Goal: Task Accomplishment & Management: Use online tool/utility

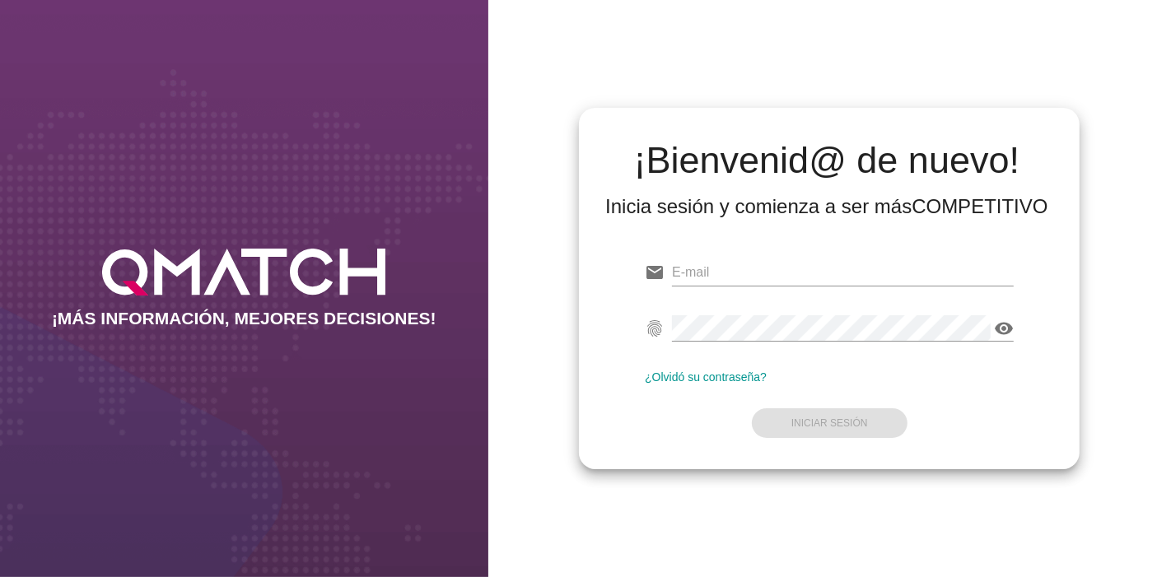
type input "[EMAIL_ADDRESS][PERSON_NAME][DOMAIN_NAME]"
click at [772, 375] on div "¿Olvidó su contraseña?" at bounding box center [829, 377] width 369 height 13
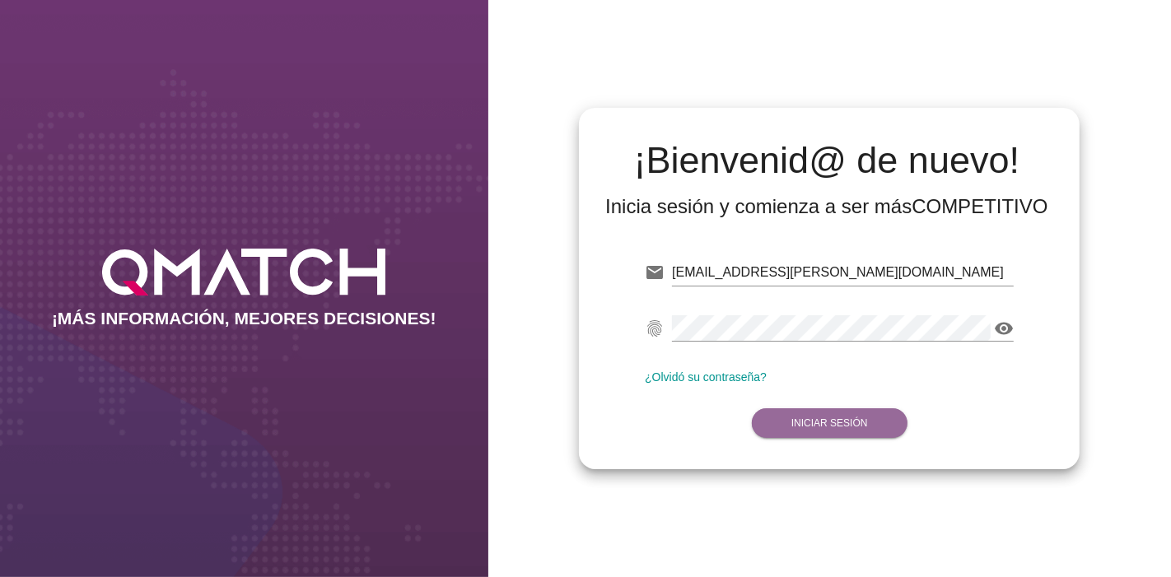
click at [774, 411] on button "Iniciar Sesión" at bounding box center [830, 423] width 156 height 30
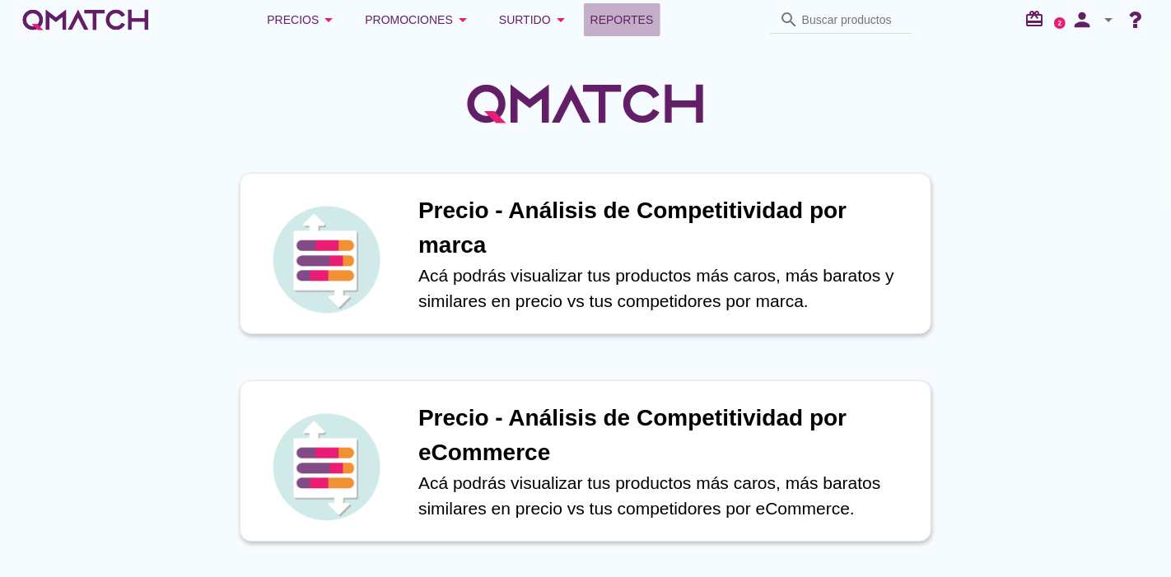
click at [646, 10] on span "Reportes" at bounding box center [621, 20] width 63 height 20
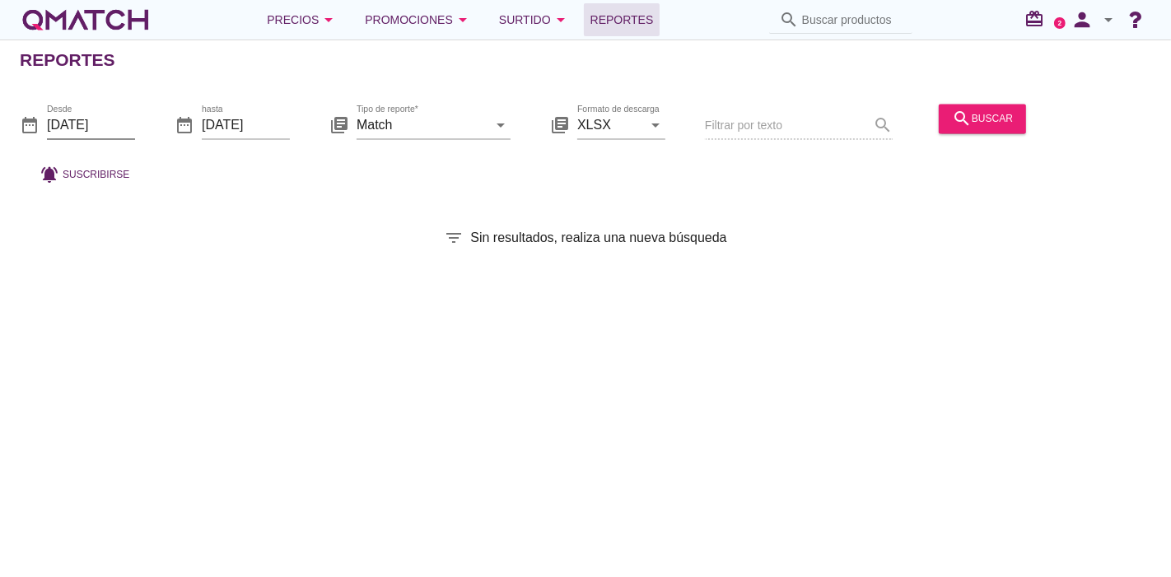
click at [117, 136] on input "[DATE]" at bounding box center [91, 125] width 88 height 26
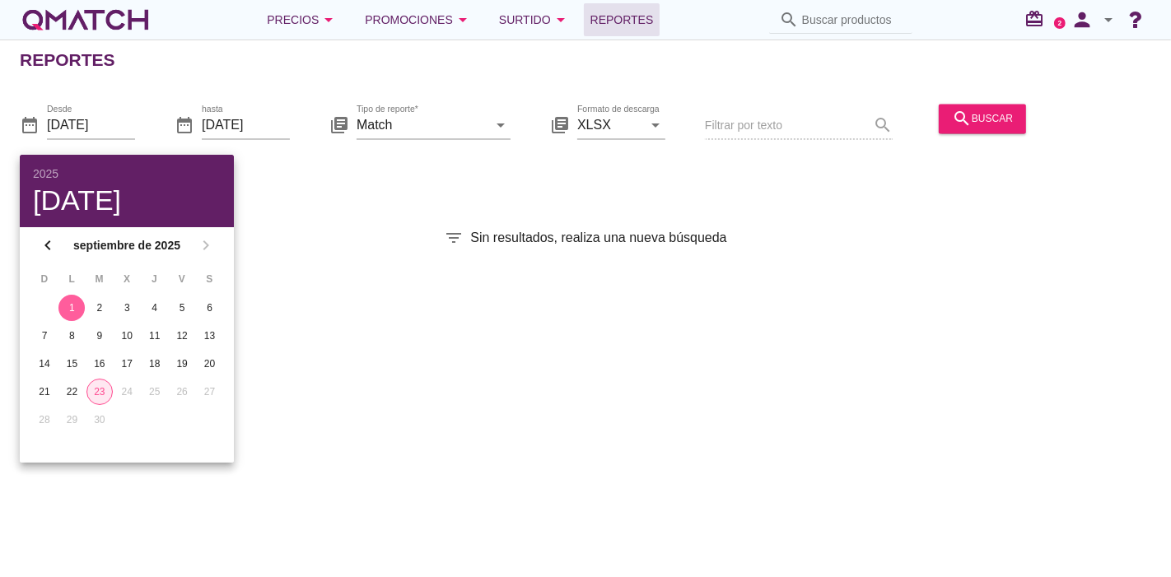
click at [109, 386] on div "23" at bounding box center [99, 392] width 25 height 15
type input "[DATE]"
click at [607, 355] on div "Reportes date_range Desde [DATE] date_range hasta [DATE] library_books Tipo de …" at bounding box center [585, 309] width 1171 height 538
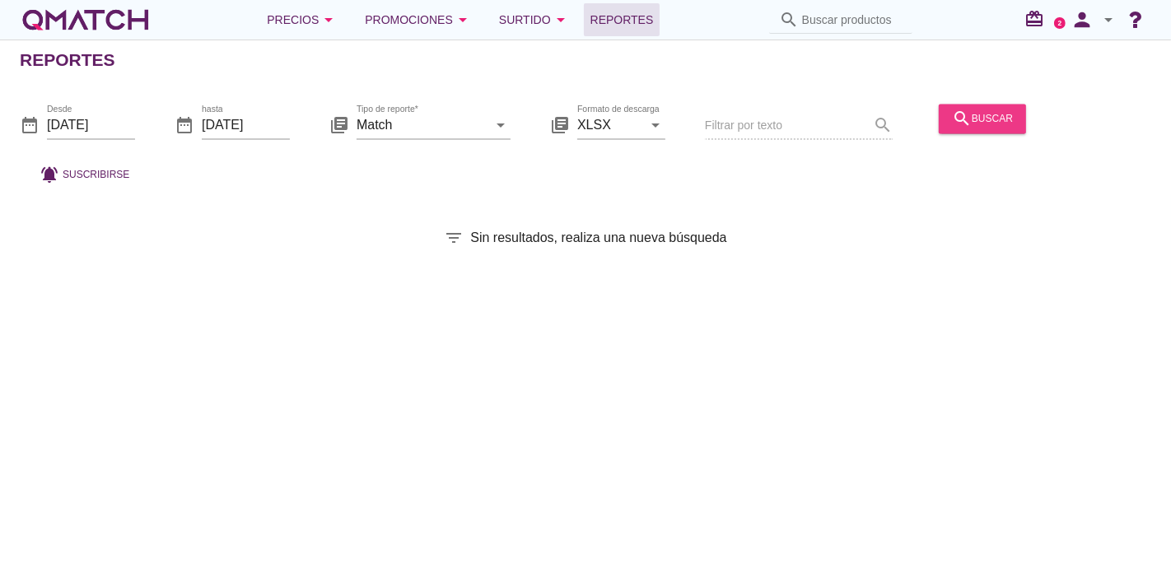
click at [962, 130] on button "search buscar" at bounding box center [982, 119] width 87 height 30
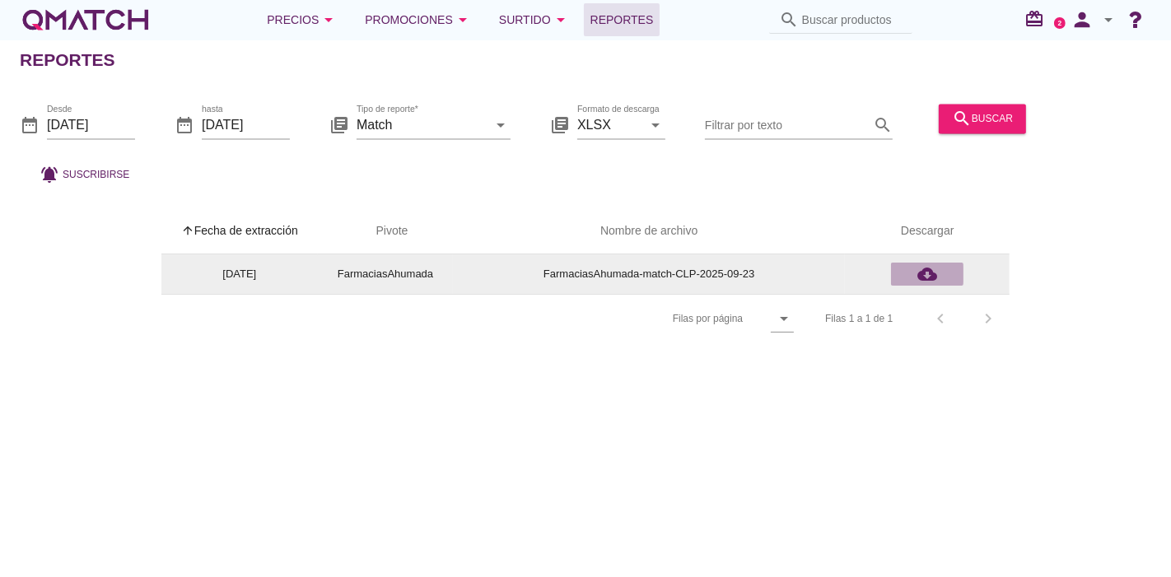
click at [924, 267] on icon "cloud_download" at bounding box center [927, 274] width 20 height 20
